Goal: Transaction & Acquisition: Download file/media

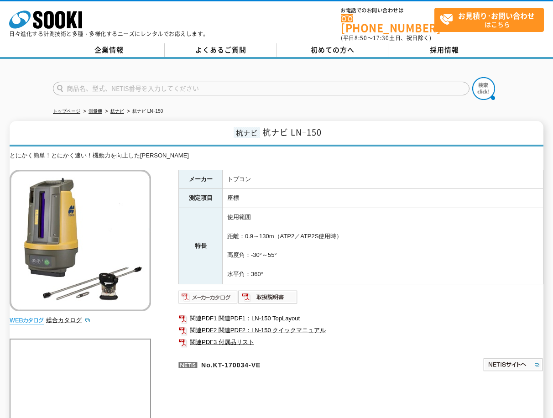
click at [217, 290] on img at bounding box center [209, 297] width 60 height 15
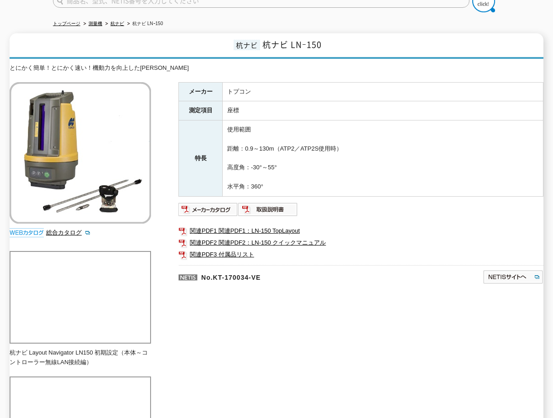
scroll to position [91, 0]
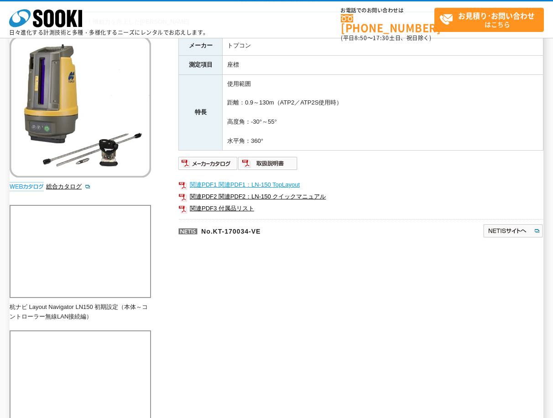
click at [280, 186] on link "関連PDF1 関連PDF1：LN-150 TopLayout" at bounding box center [361, 185] width 365 height 12
click at [221, 197] on link "関連PDF2 関連PDF2：LN-150 クイックマニュアル" at bounding box center [361, 197] width 365 height 12
click at [224, 212] on link "関連PDF3 付属品リスト" at bounding box center [361, 209] width 365 height 12
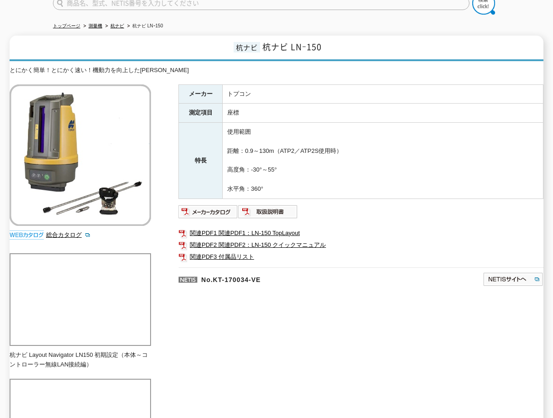
scroll to position [0, 0]
